Goal: Task Accomplishment & Management: Manage account settings

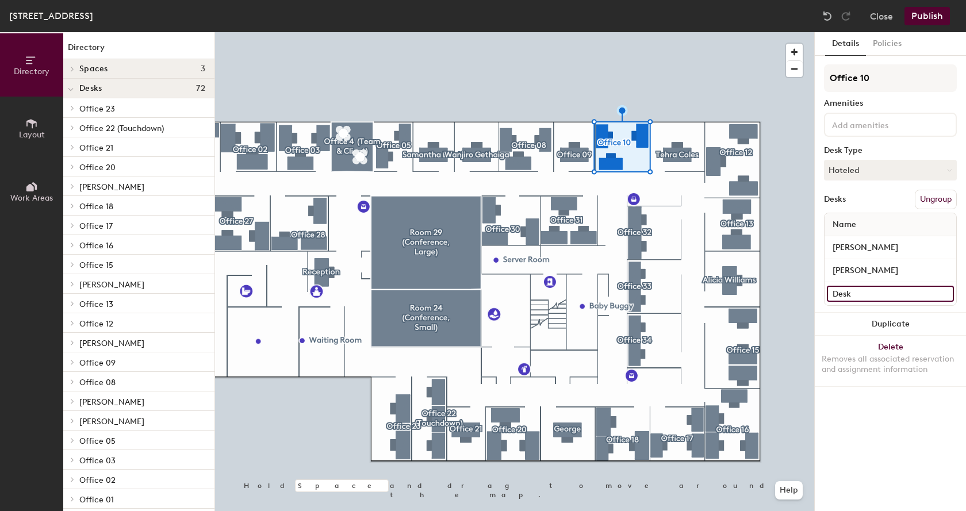
click at [865, 293] on input "Desk" at bounding box center [890, 294] width 127 height 16
type input "[PERSON_NAME]"
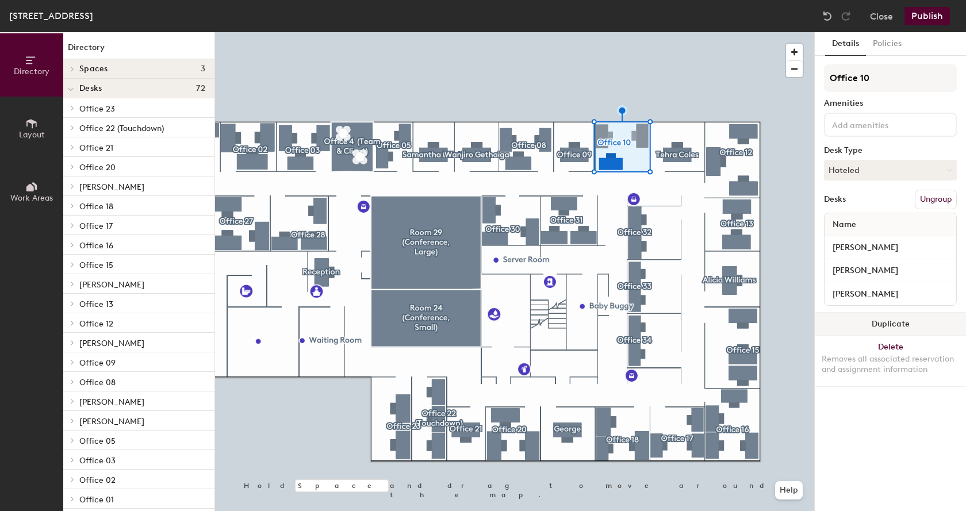
click at [851, 333] on button "Duplicate" at bounding box center [890, 324] width 151 height 23
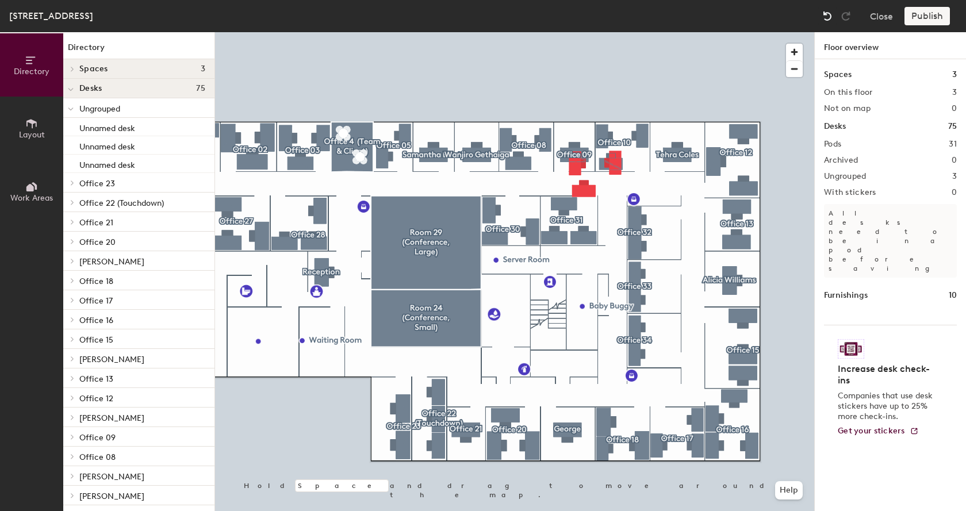
click at [824, 15] on img at bounding box center [827, 15] width 11 height 11
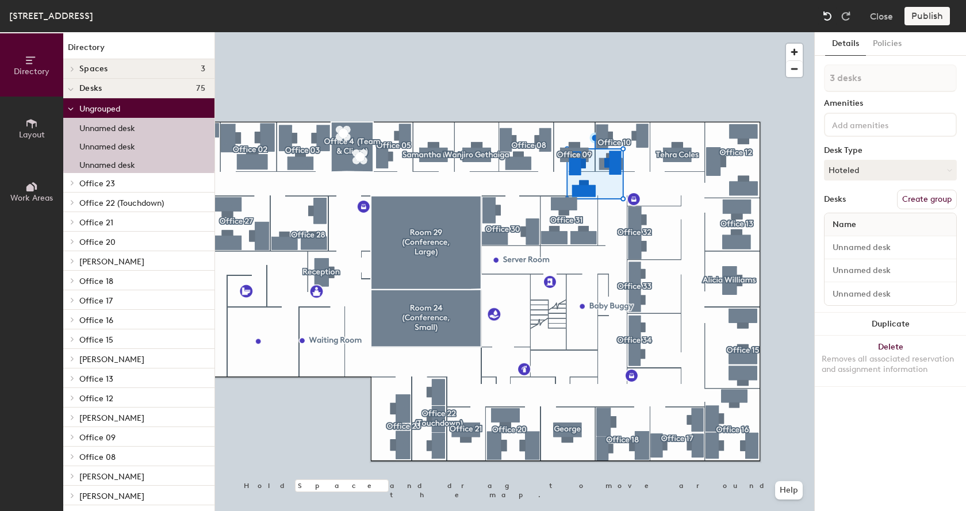
click at [824, 15] on img at bounding box center [827, 15] width 11 height 11
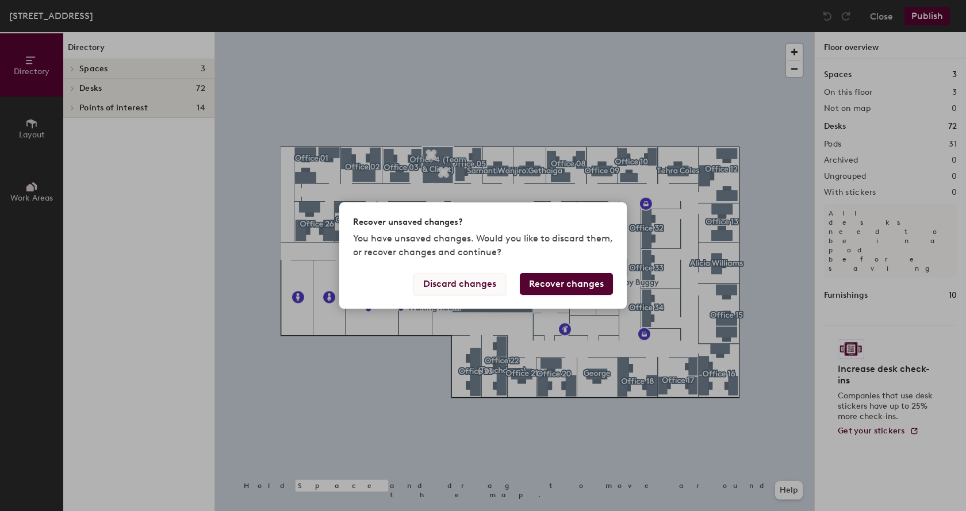
click at [479, 278] on button "Discard changes" at bounding box center [459, 284] width 93 height 22
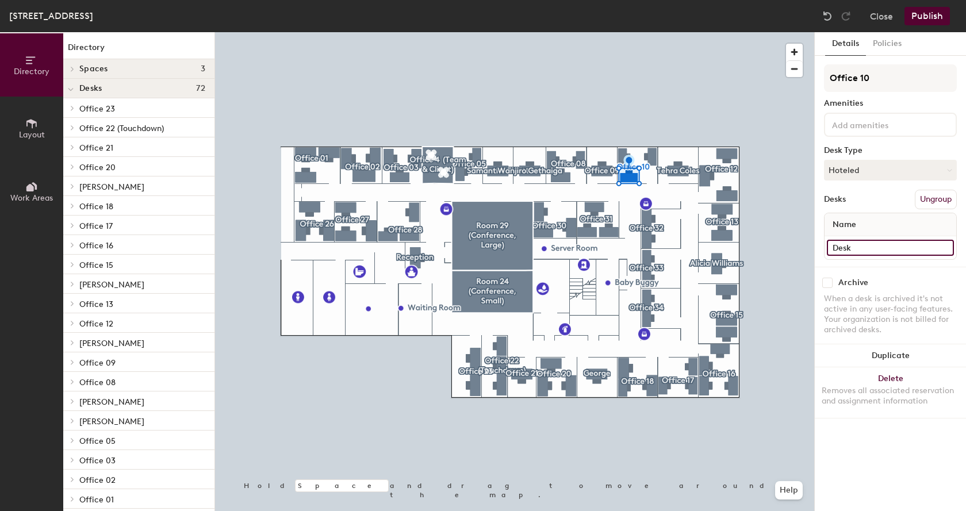
click at [849, 247] on input "Desk" at bounding box center [890, 248] width 127 height 16
type input "[PERSON_NAME]"
click at [927, 18] on button "Publish" at bounding box center [926, 16] width 45 height 18
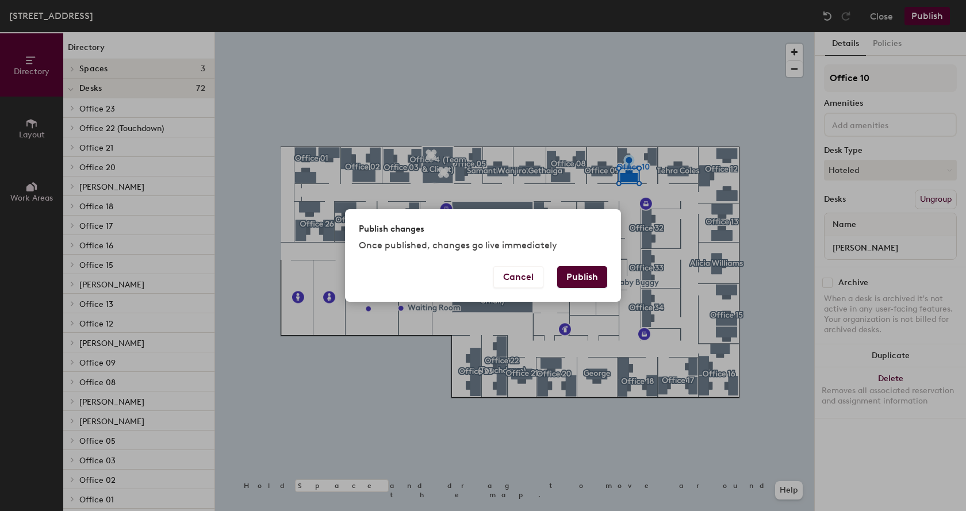
click at [589, 283] on button "Publish" at bounding box center [582, 277] width 50 height 22
